Goal: Task Accomplishment & Management: Manage account settings

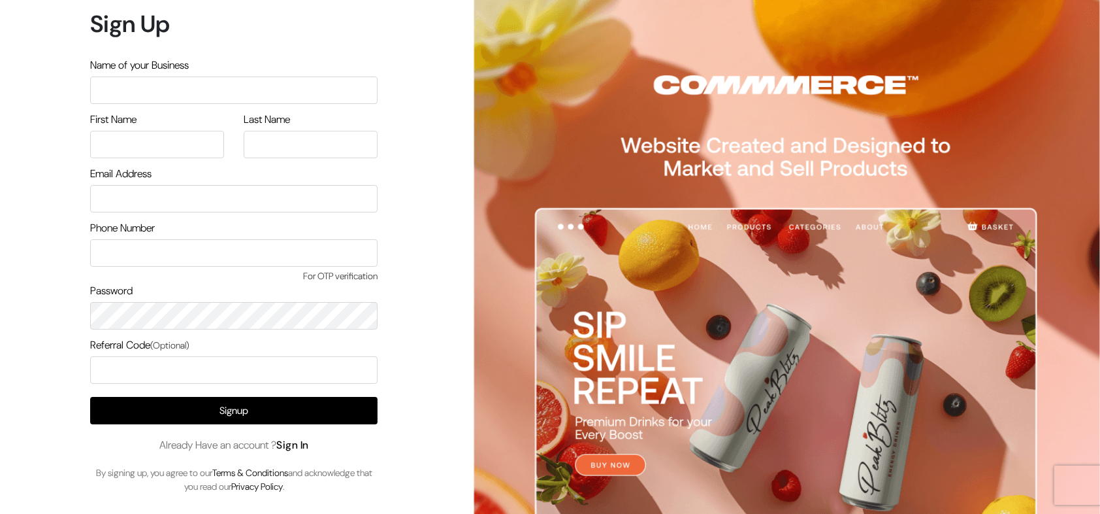
click at [300, 448] on link "Sign In" at bounding box center [292, 445] width 33 height 14
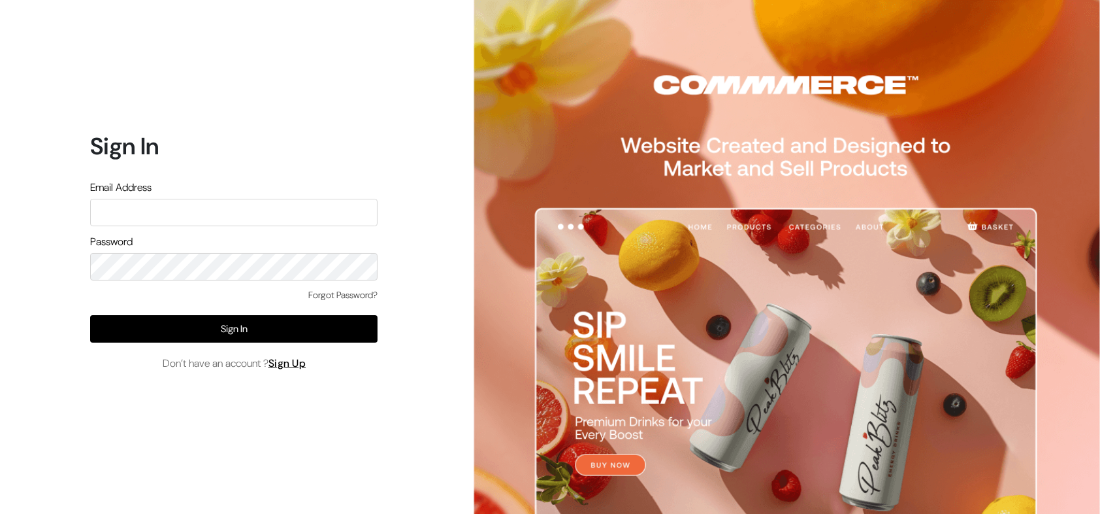
click at [334, 301] on link "Forgot Password?" at bounding box center [342, 295] width 69 height 14
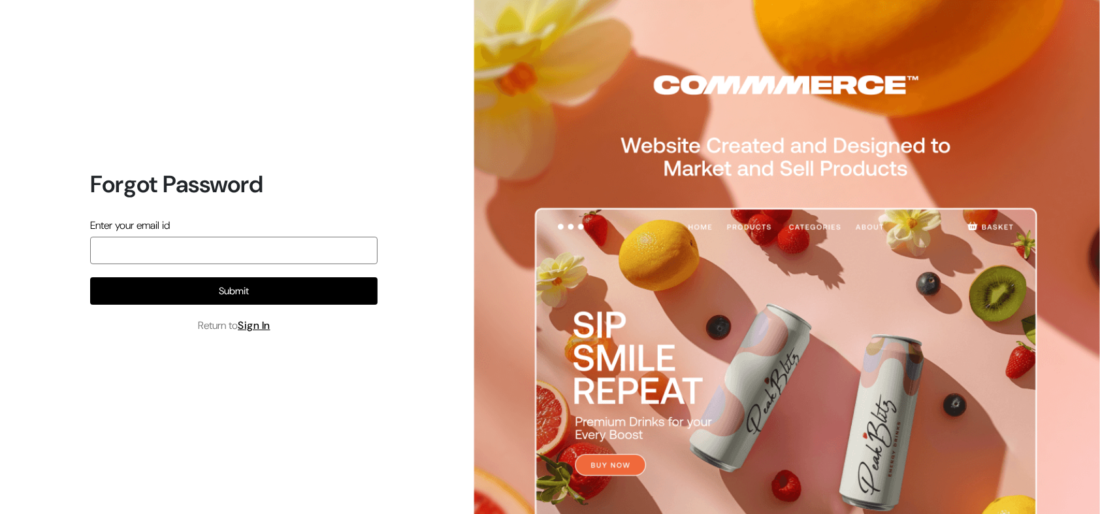
click at [233, 254] on input "email" at bounding box center [233, 250] width 287 height 27
type input "arasan@outdoinc.com"
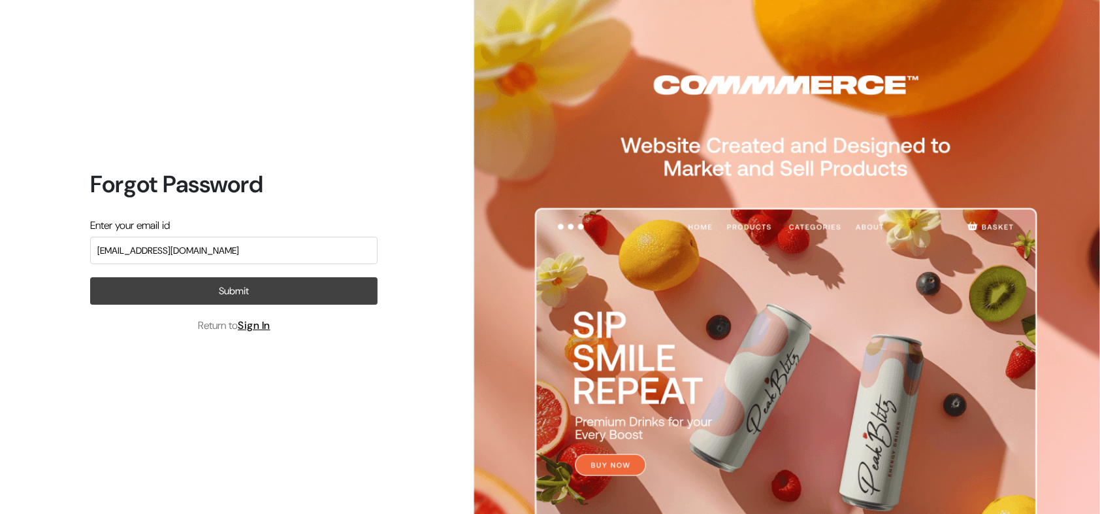
click at [289, 291] on button "Submit" at bounding box center [233, 290] width 287 height 27
